Goal: Obtain resource: Download file/media

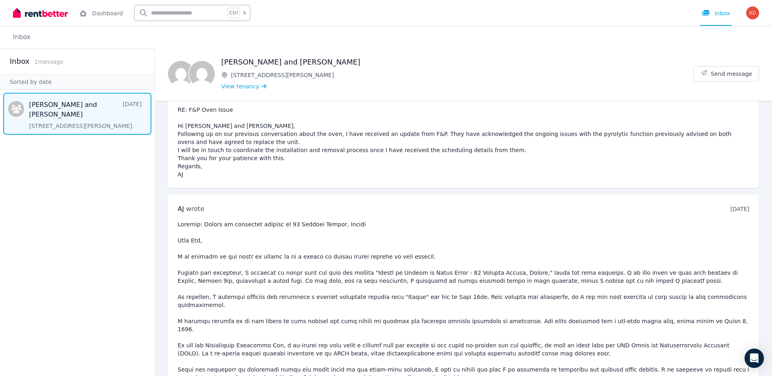
scroll to position [3174, 0]
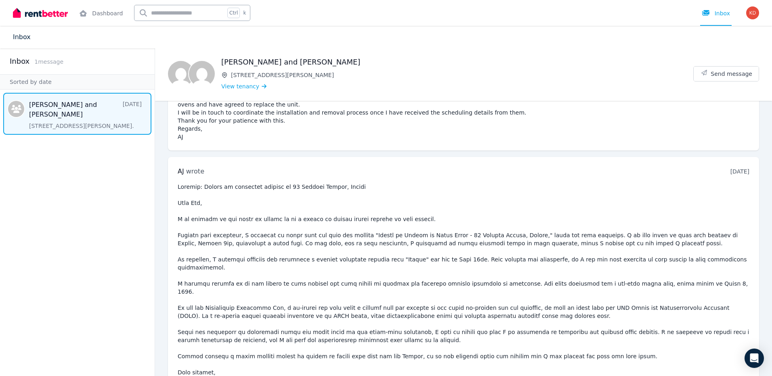
click at [21, 37] on link "Inbox" at bounding box center [22, 37] width 18 height 8
click at [85, 11] on icon at bounding box center [83, 13] width 8 height 6
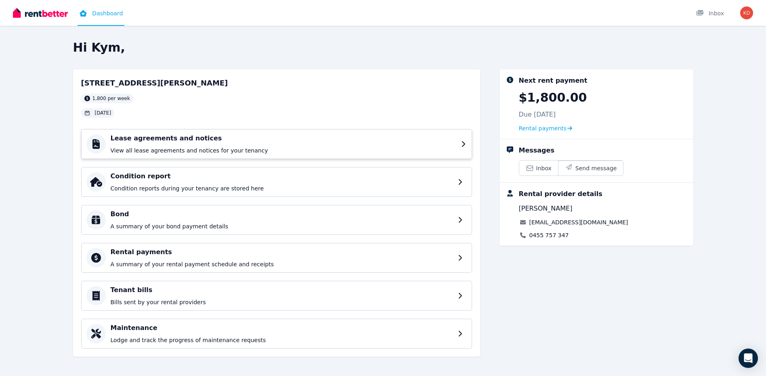
click at [120, 137] on h4 "Lease agreements and notices" at bounding box center [284, 139] width 346 height 10
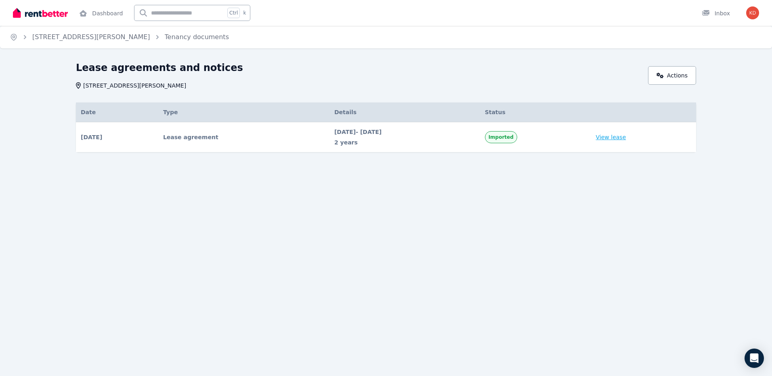
click at [616, 139] on link "View lease" at bounding box center [611, 137] width 30 height 8
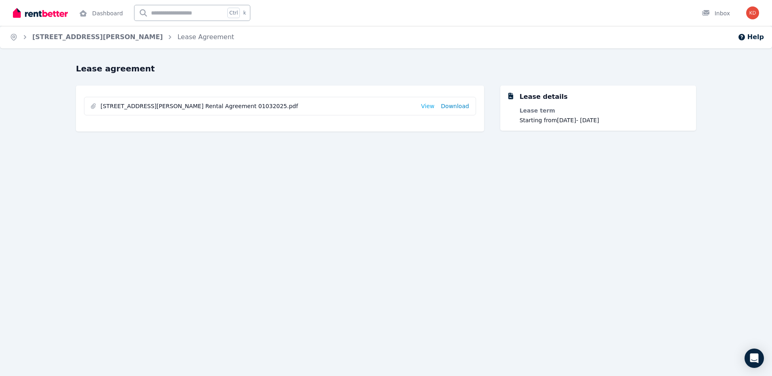
click at [456, 105] on link "Download" at bounding box center [455, 106] width 28 height 8
